Goal: Check status: Check status

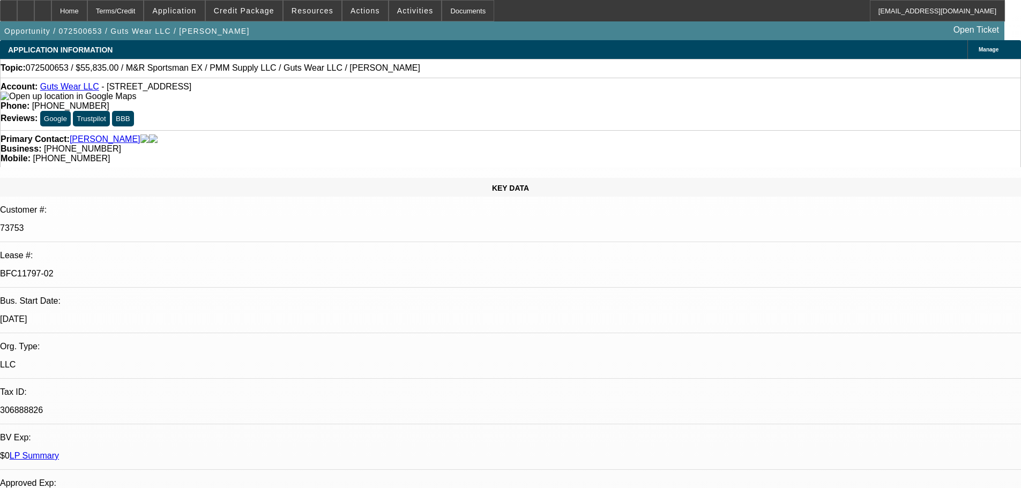
select select "0"
select select "2"
select select "0"
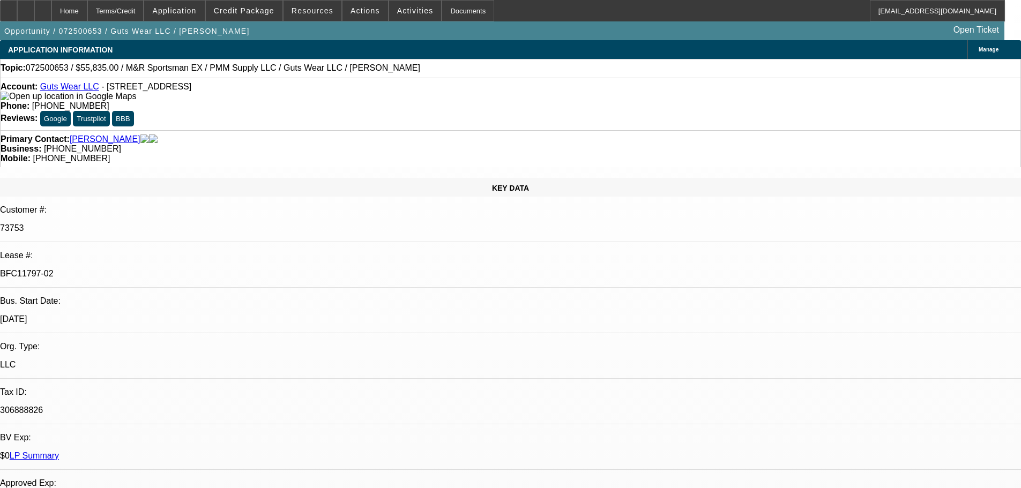
select select "0"
select select "2"
select select "0"
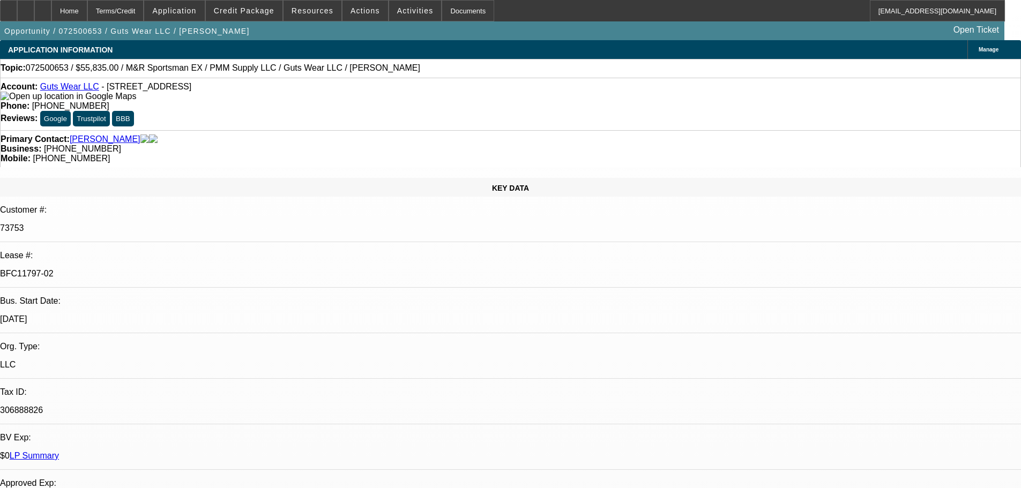
select select "0"
select select "2"
select select "0"
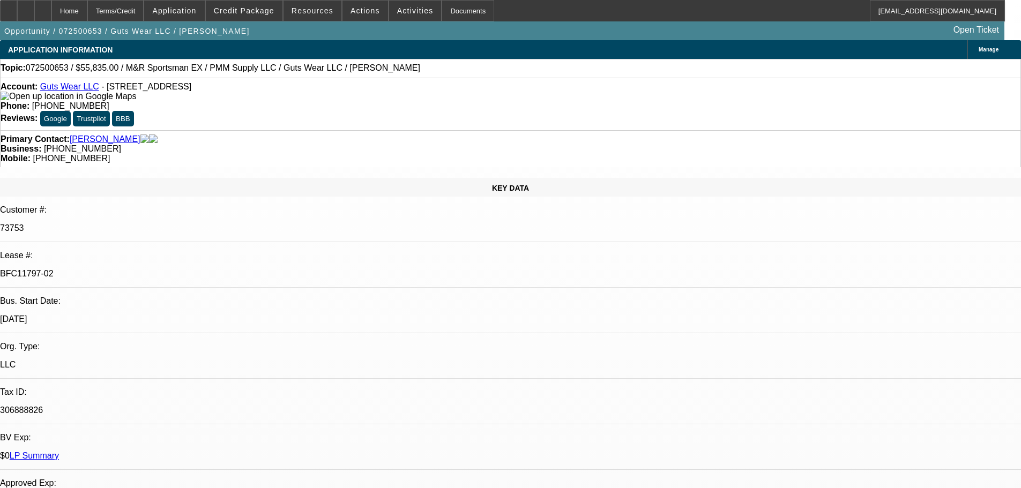
select select "2"
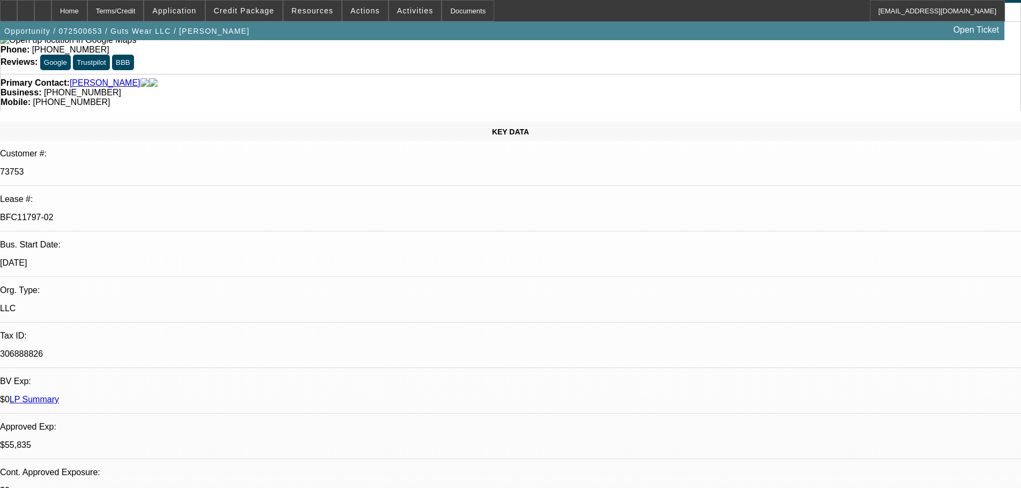
scroll to position [107, 0]
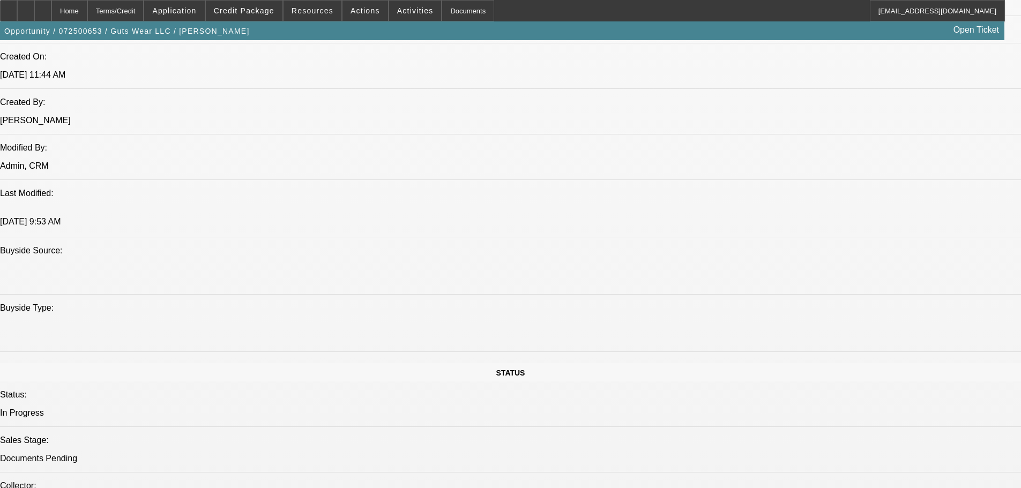
scroll to position [1019, 0]
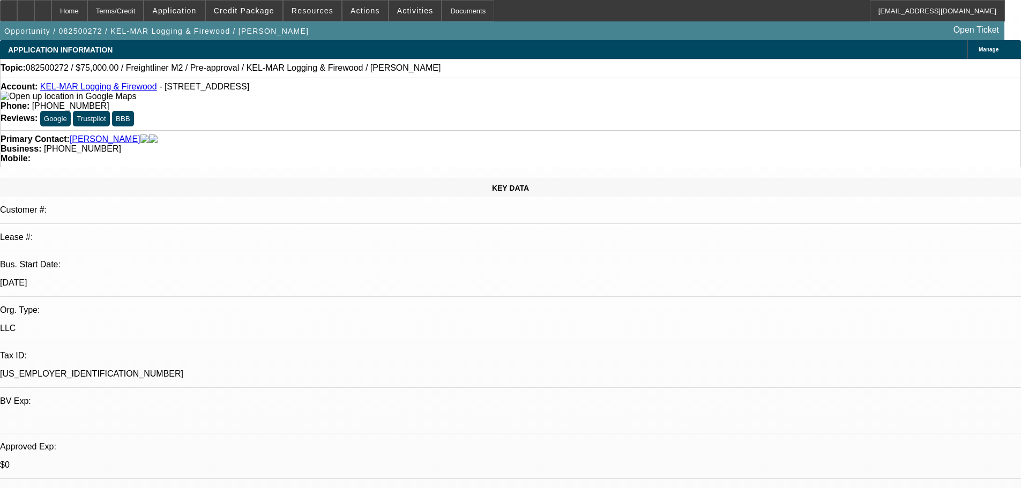
select select "0"
select select "6"
select select "0"
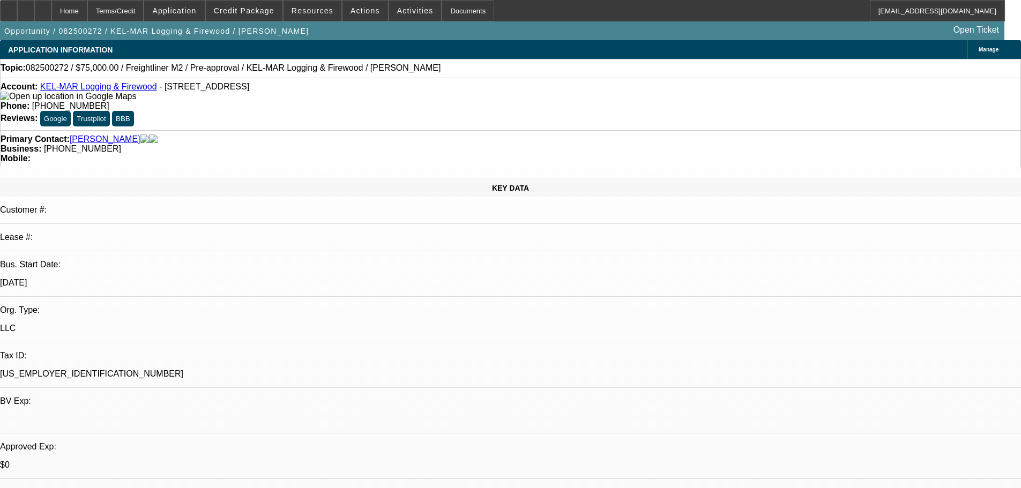
select select "0"
select select "6"
select select "0"
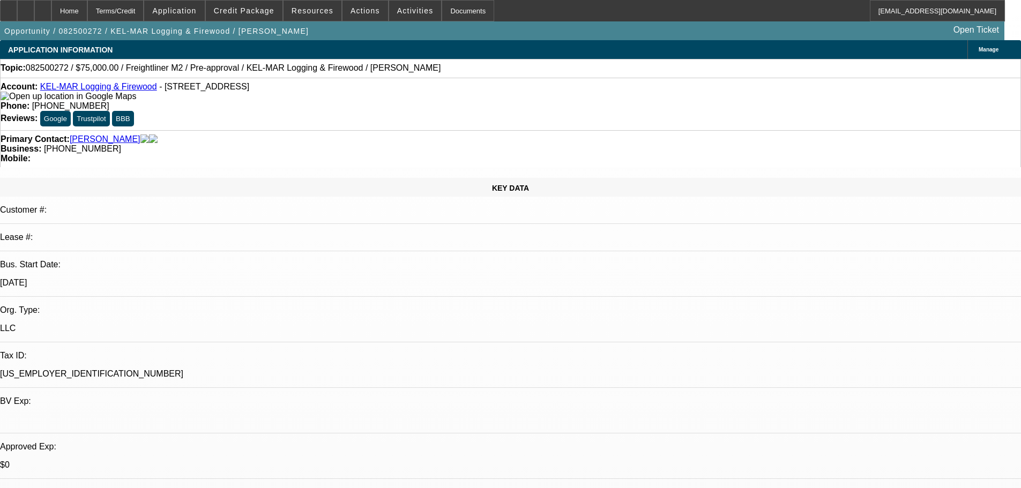
select select "0"
select select "6"
select select "0"
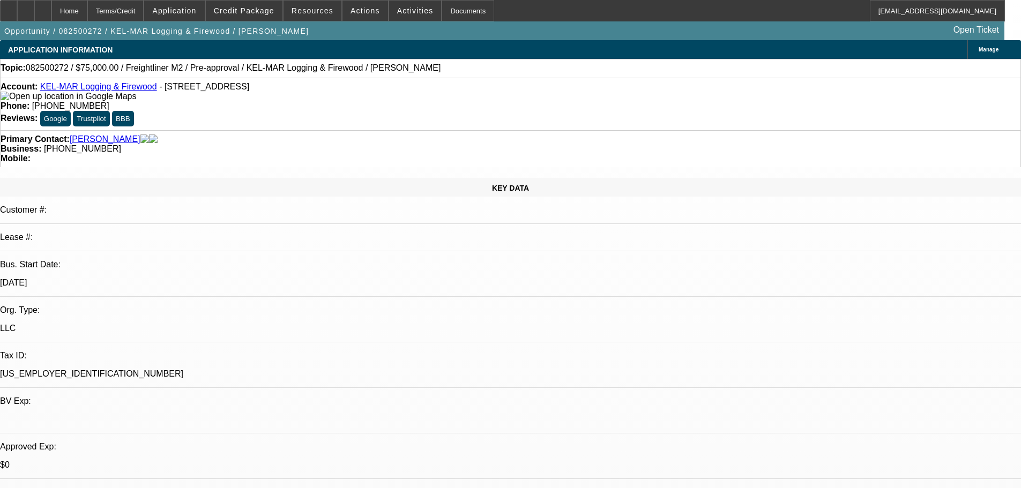
select select "6"
click at [91, 135] on link "Clapper, Kelly" at bounding box center [105, 140] width 71 height 10
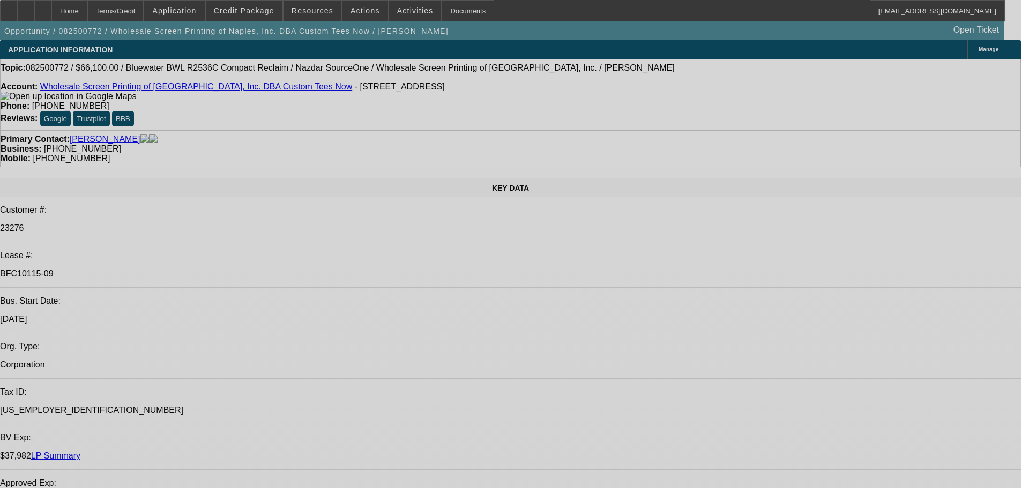
select select "0"
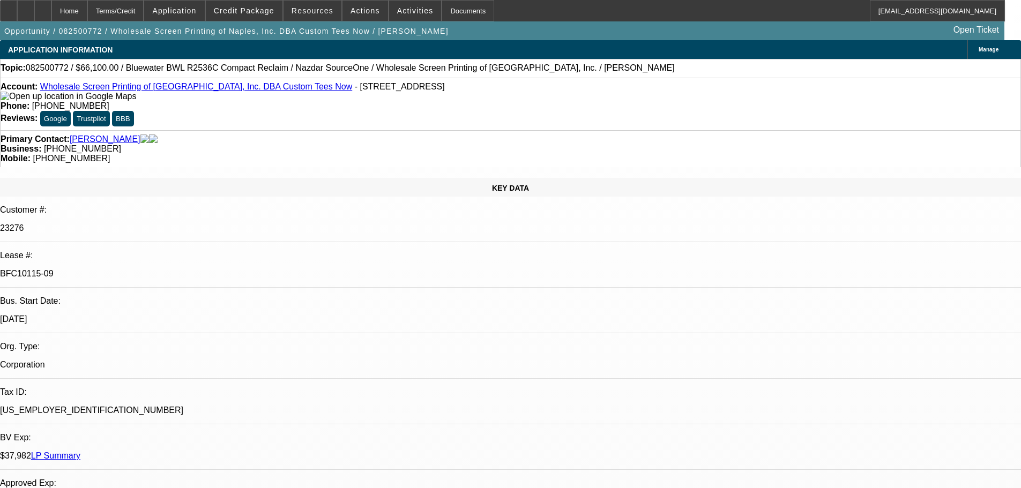
select select "0"
select select "2"
select select "0"
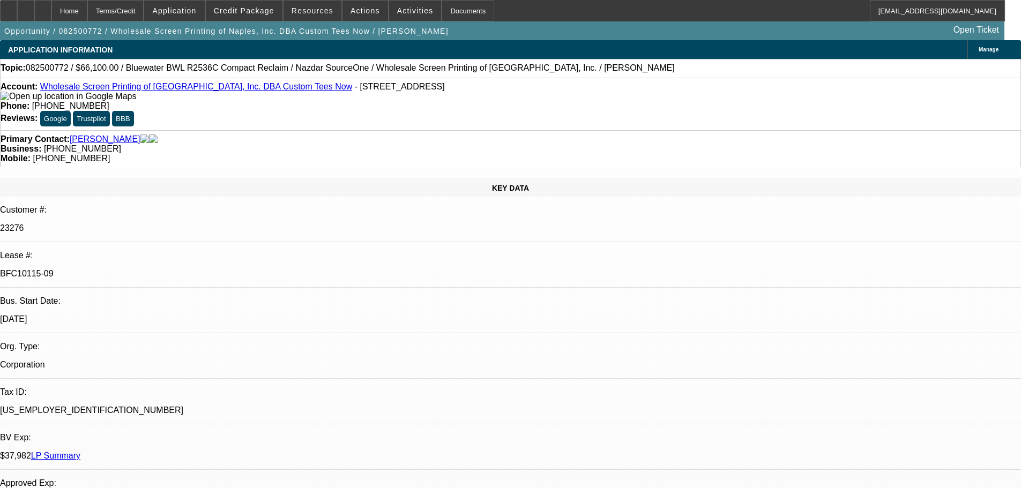
select select "0"
select select "2"
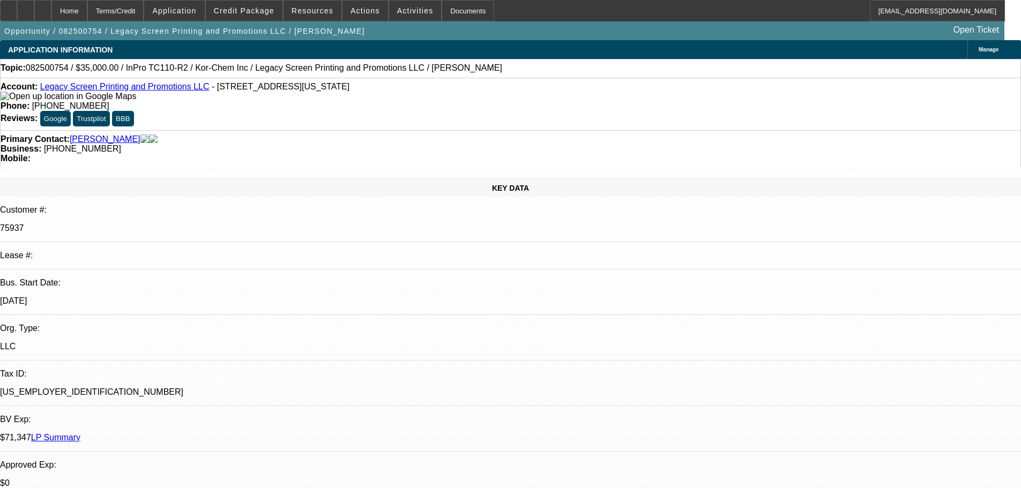
select select "0"
select select "2"
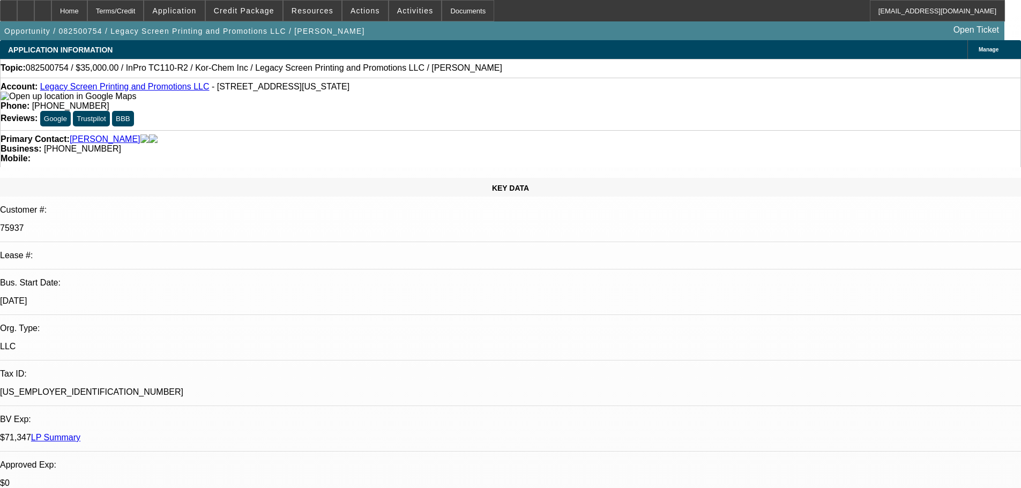
select select "0"
select select "2"
select select "0"
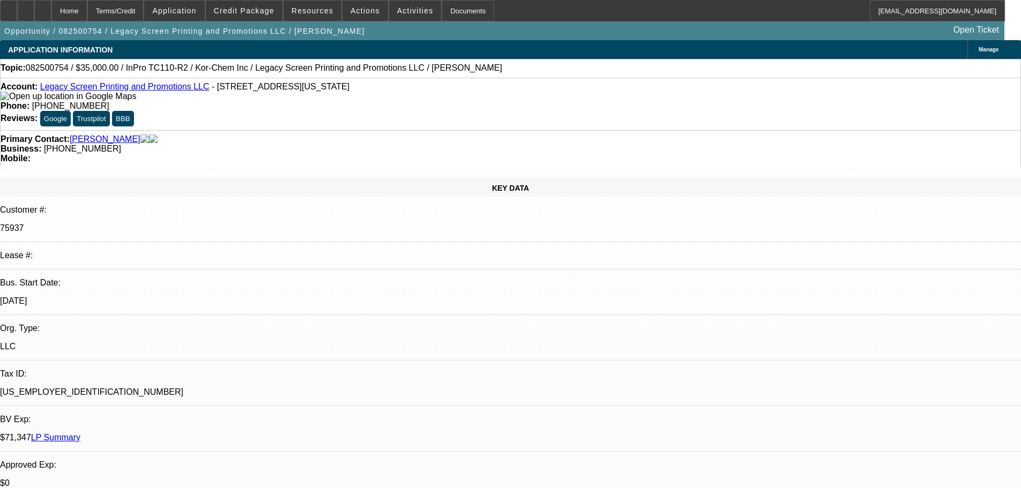
select select "0"
select select "2"
select select "0"
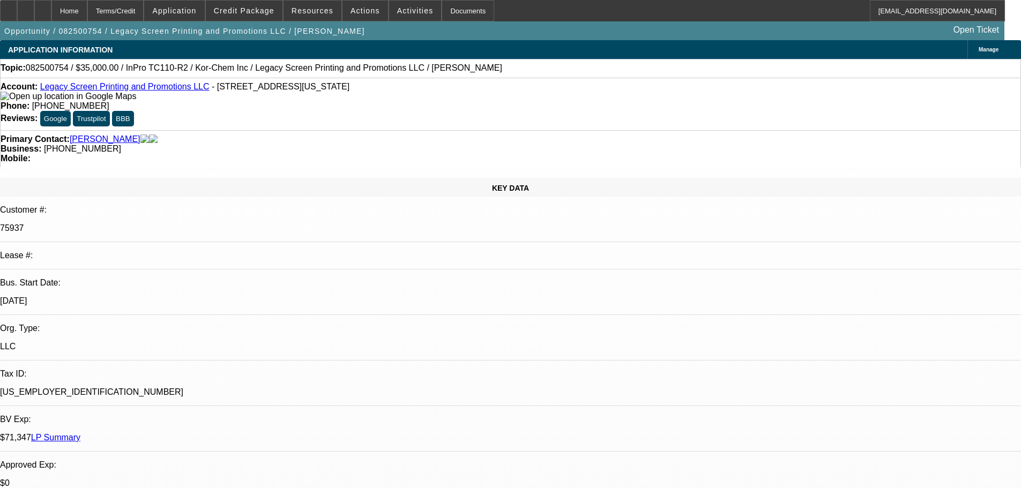
select select "0"
select select "2"
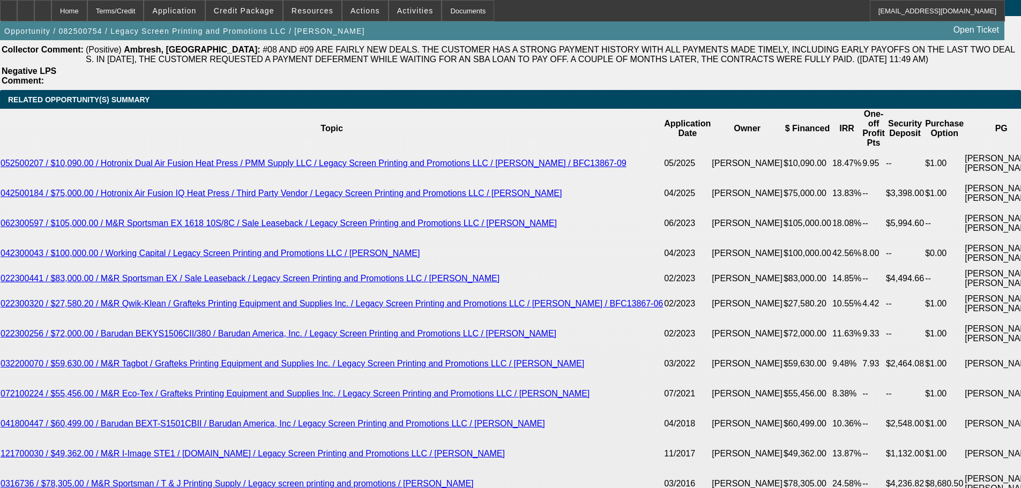
scroll to position [1501, 0]
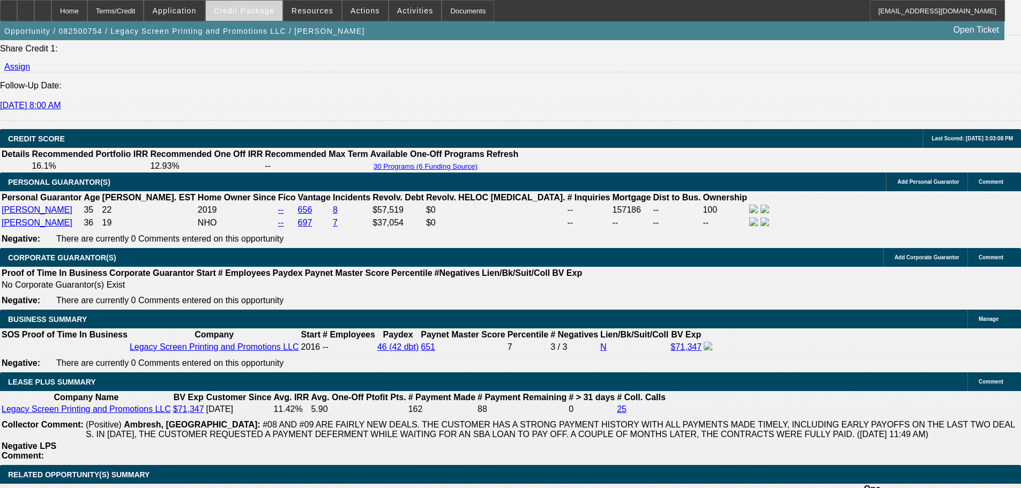
click at [251, 14] on span "Credit Package" at bounding box center [244, 10] width 61 height 9
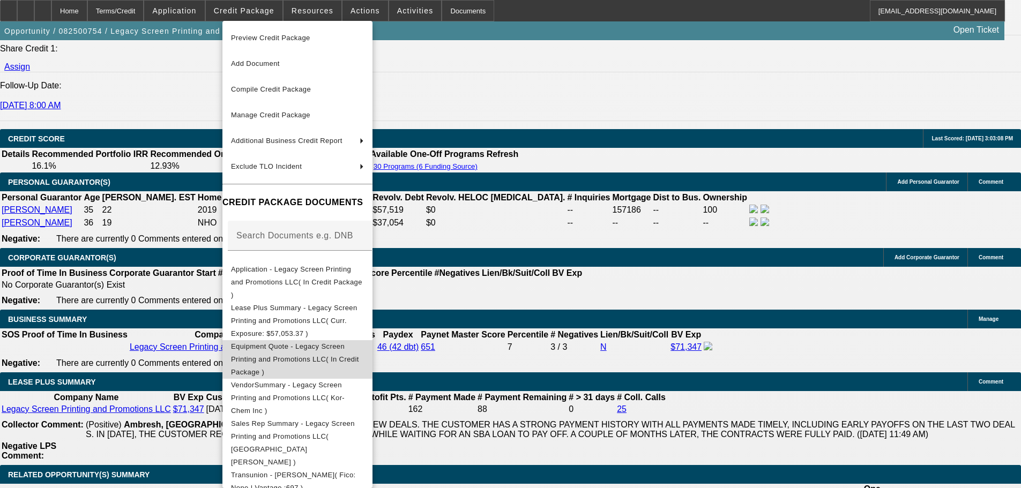
click at [329, 343] on span "Equipment Quote - Legacy Screen Printing and Promotions LLC( In Credit Package )" at bounding box center [295, 360] width 128 height 34
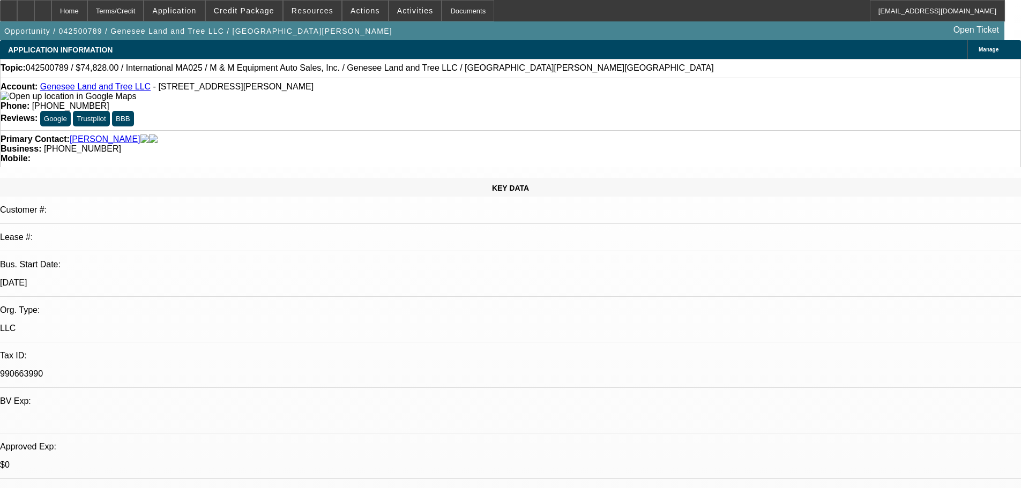
select select "0"
select select "2"
select select "0"
select select "6"
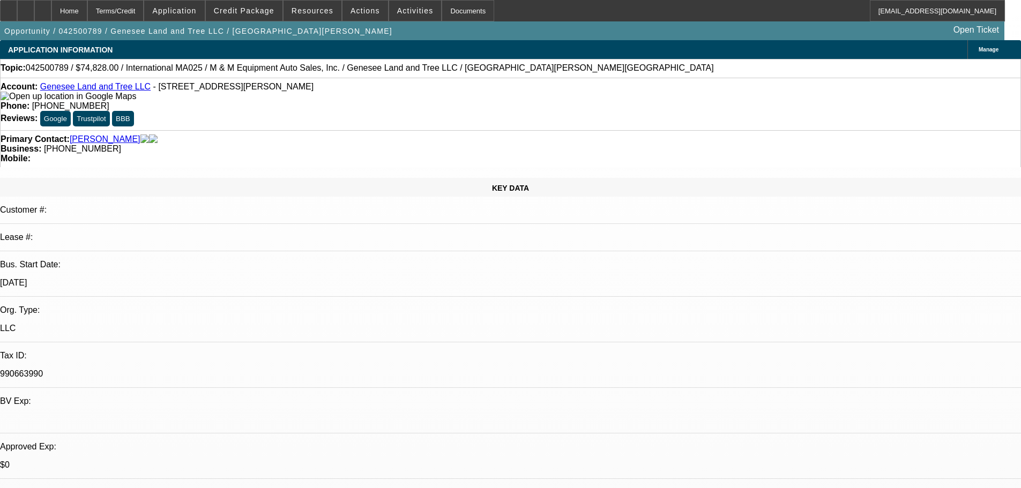
select select "0"
select select "2"
select select "0"
select select "6"
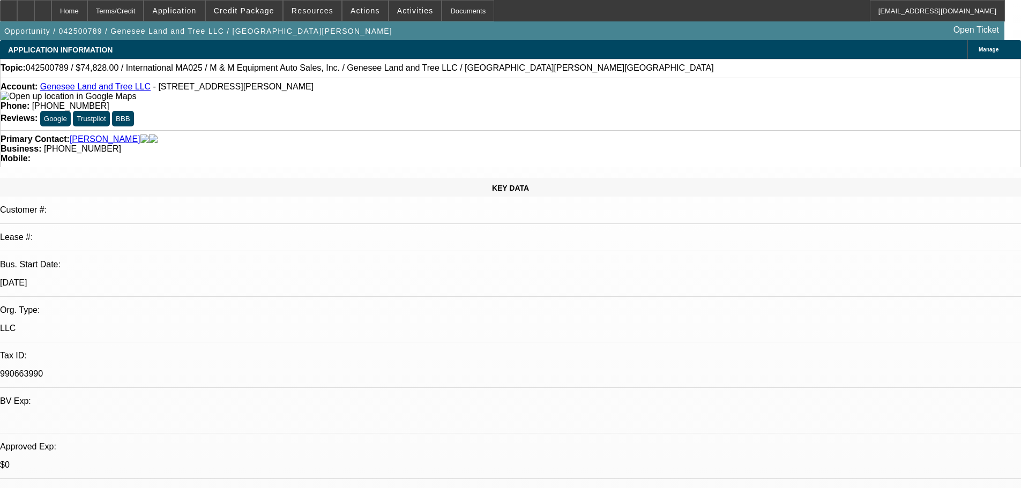
select select "0.1"
select select "2"
select select "0"
select select "6"
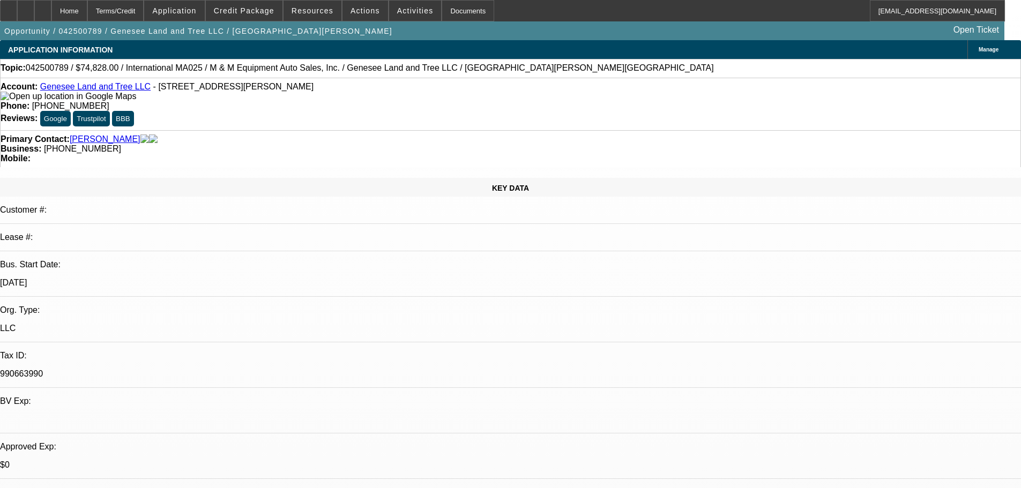
select select "0.1"
select select "2"
select select "0"
select select "6"
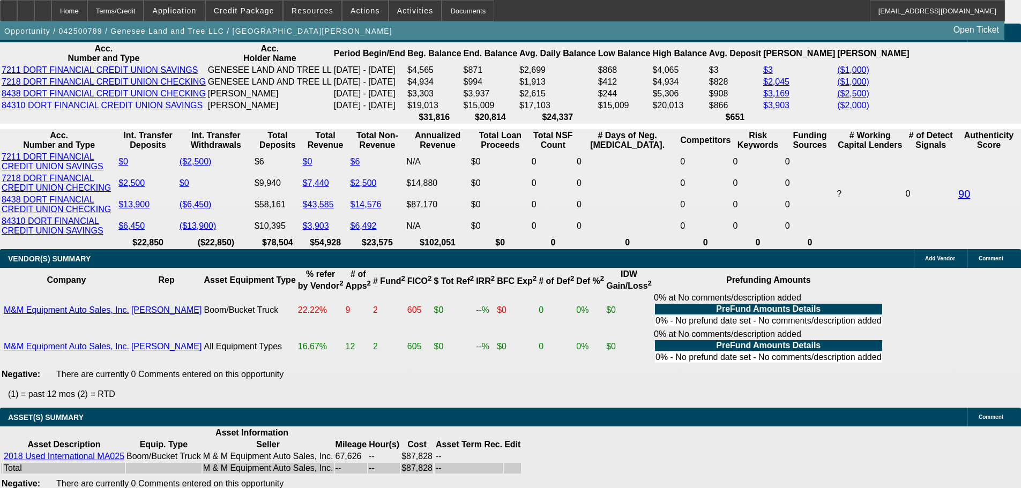
scroll to position [1769, 0]
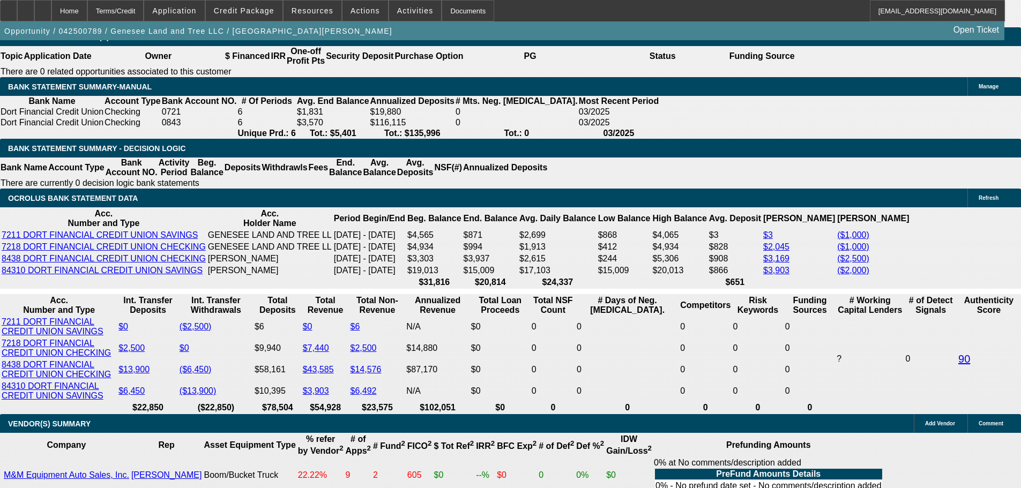
click at [264, 13] on span "Credit Package" at bounding box center [244, 10] width 61 height 9
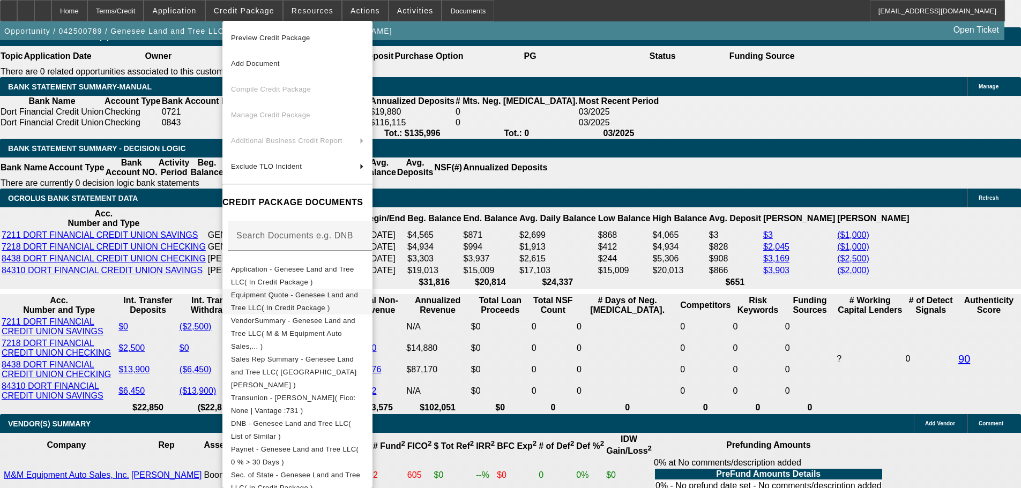
click at [318, 296] on span "Equipment Quote - Genesee Land and Tree LLC( In Credit Package )" at bounding box center [294, 301] width 127 height 21
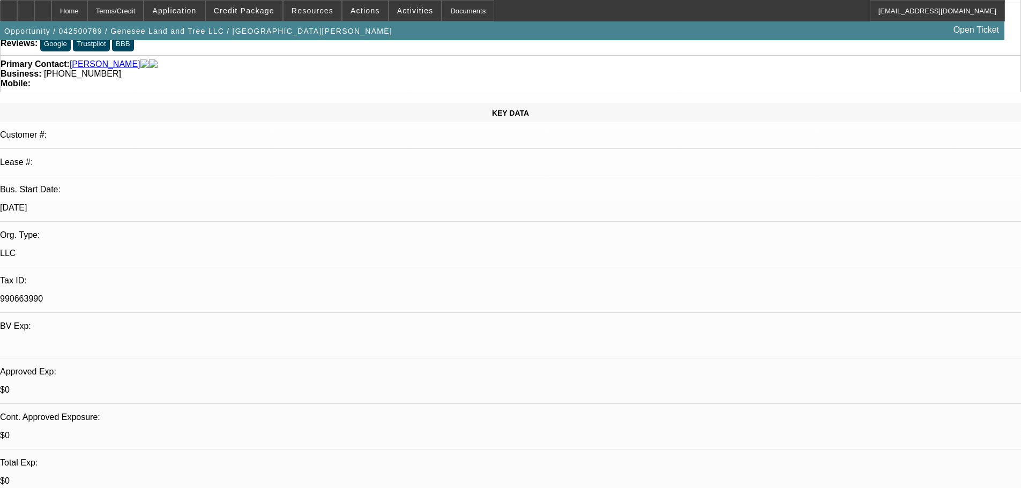
scroll to position [0, 0]
